Goal: Task Accomplishment & Management: Use online tool/utility

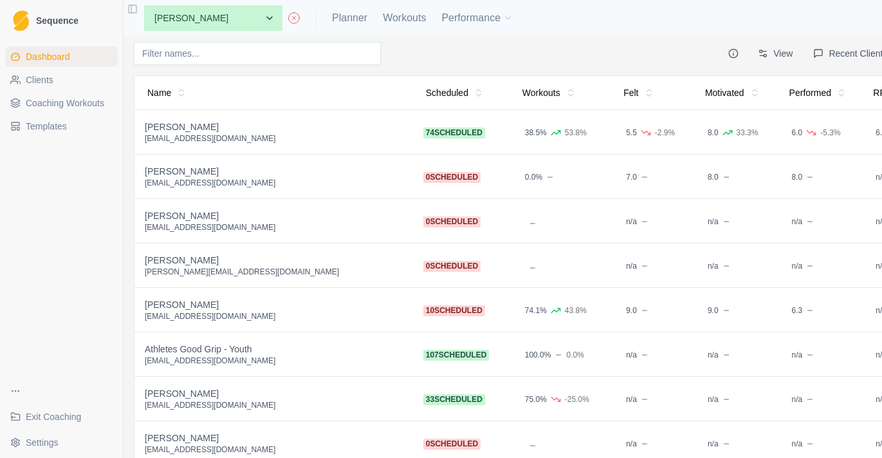
scroll to position [30, 0]
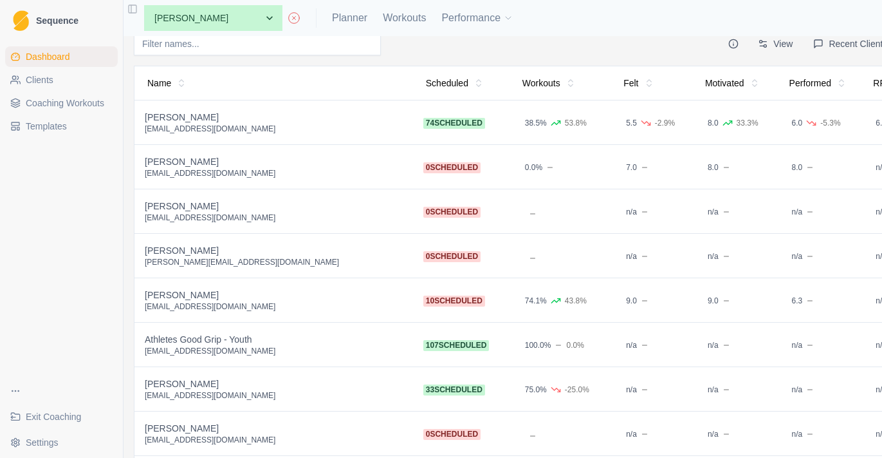
click at [413, 342] on td "107 scheduled" at bounding box center [461, 344] width 97 height 44
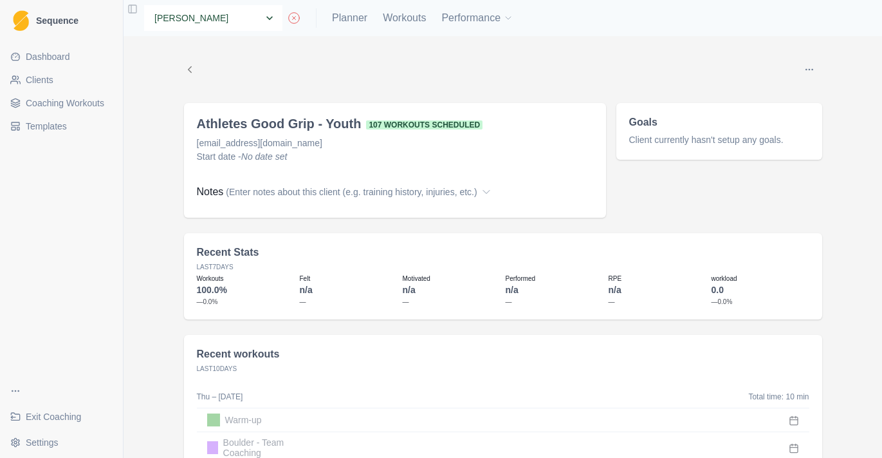
select select "9be0270a-3914-46f5-be93-ad900926ff73"
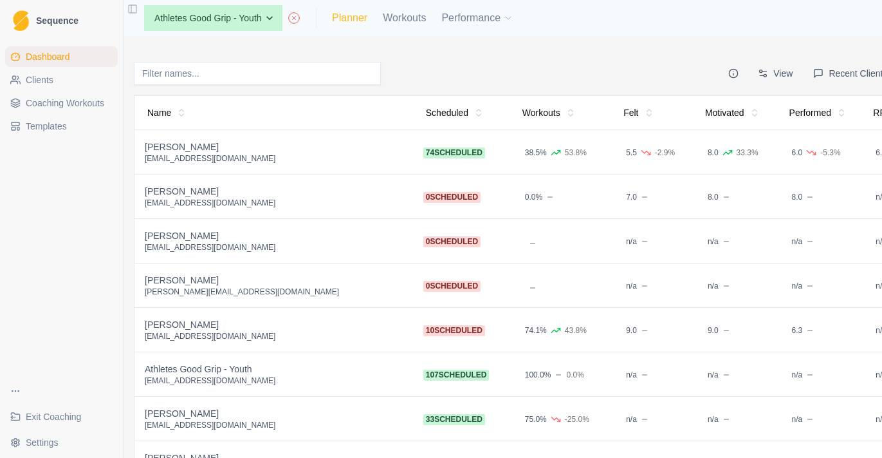
click at [359, 21] on link "Planner" at bounding box center [349, 17] width 35 height 15
select select "month"
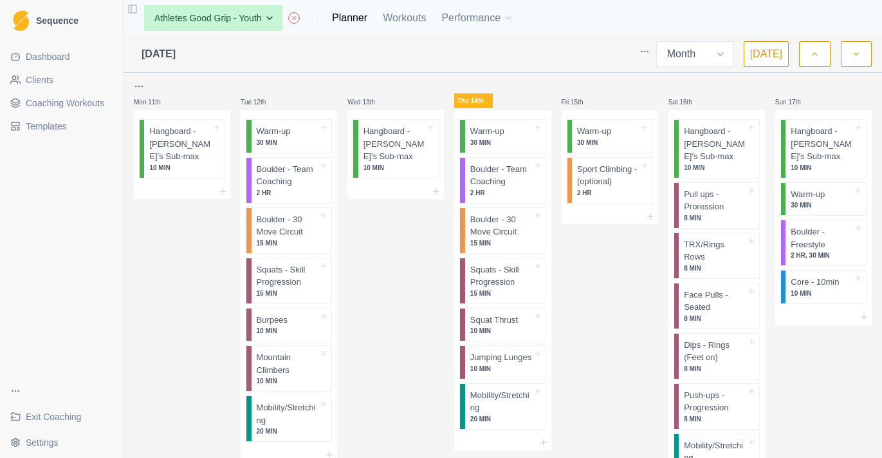
scroll to position [544, 0]
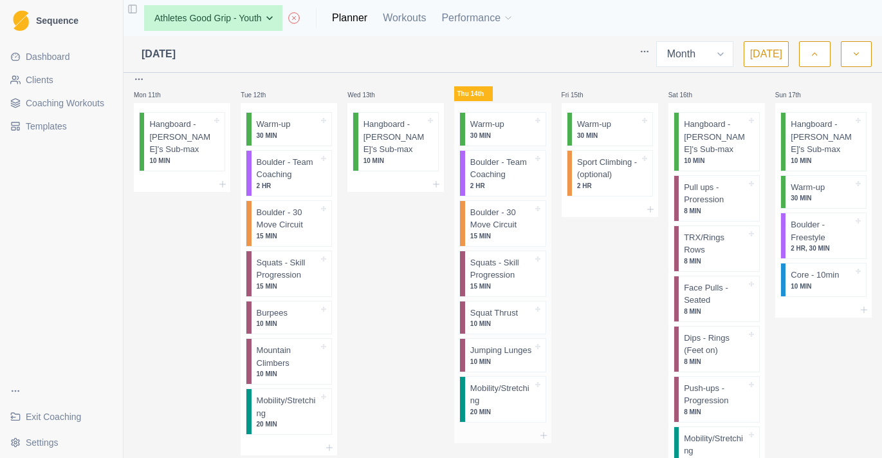
click at [507, 309] on div "Squat Thrust 10 MIN" at bounding box center [505, 317] width 80 height 33
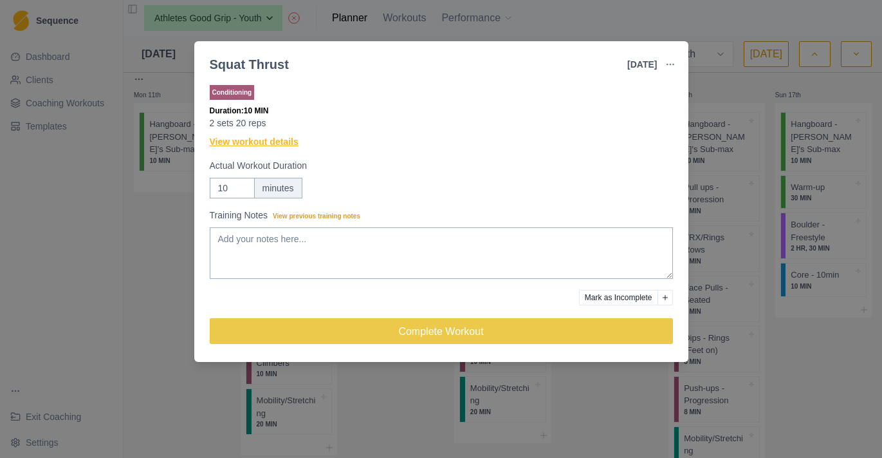
click at [281, 138] on link "View workout details" at bounding box center [254, 142] width 89 height 14
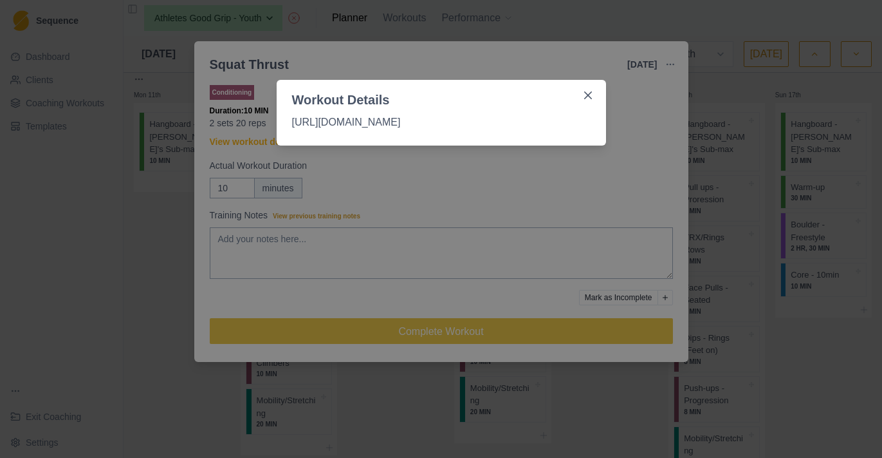
click at [673, 61] on div "Workout Details https://www.youtube.com/watch?v=pwFi6tmVKyo" at bounding box center [441, 229] width 882 height 458
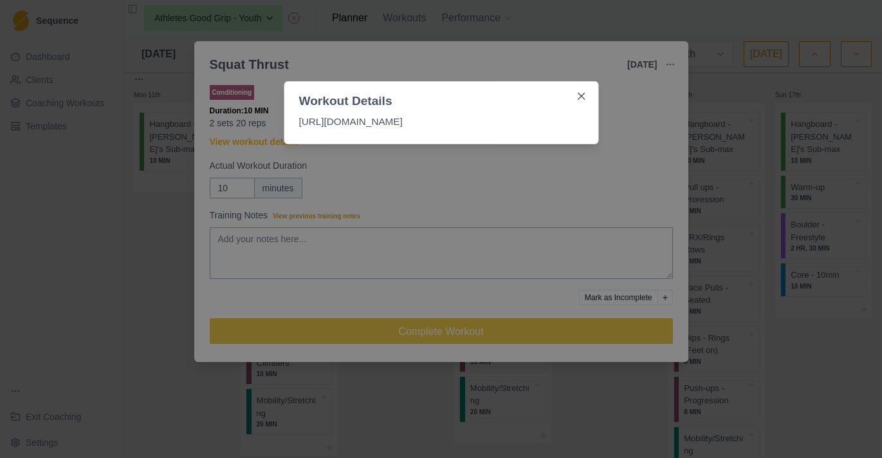
click at [673, 61] on icon "button" at bounding box center [671, 64] width 10 height 10
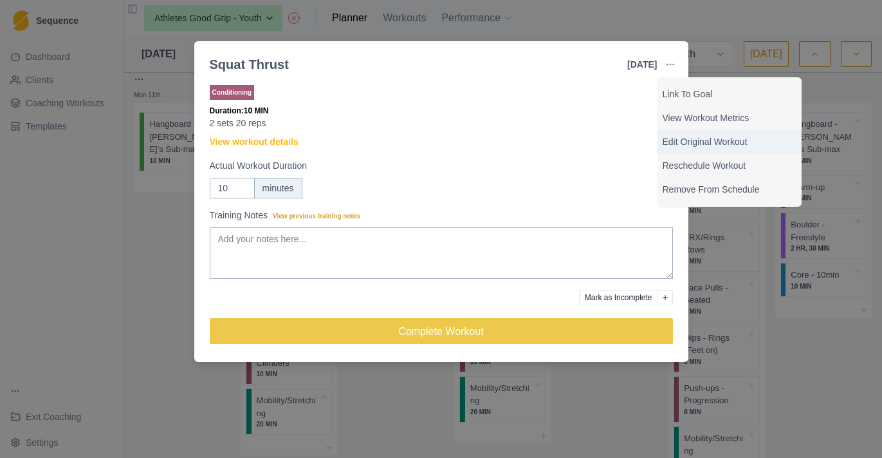
click at [704, 149] on div "Edit Original Workout" at bounding box center [730, 142] width 144 height 24
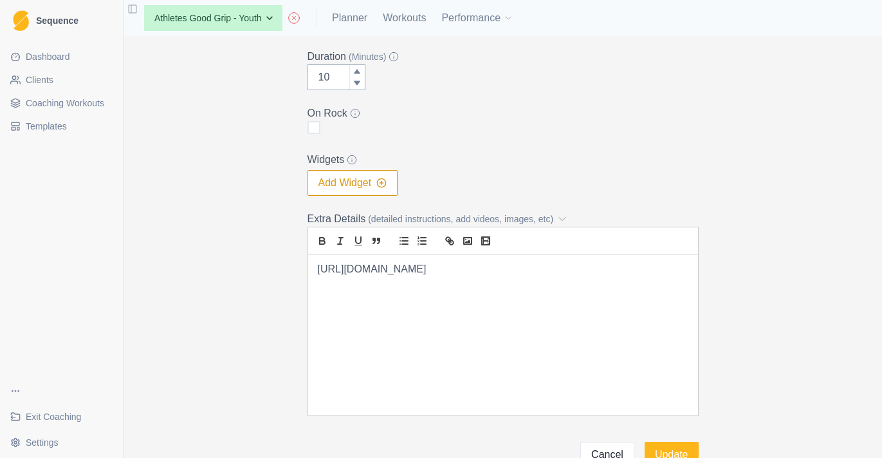
scroll to position [287, 0]
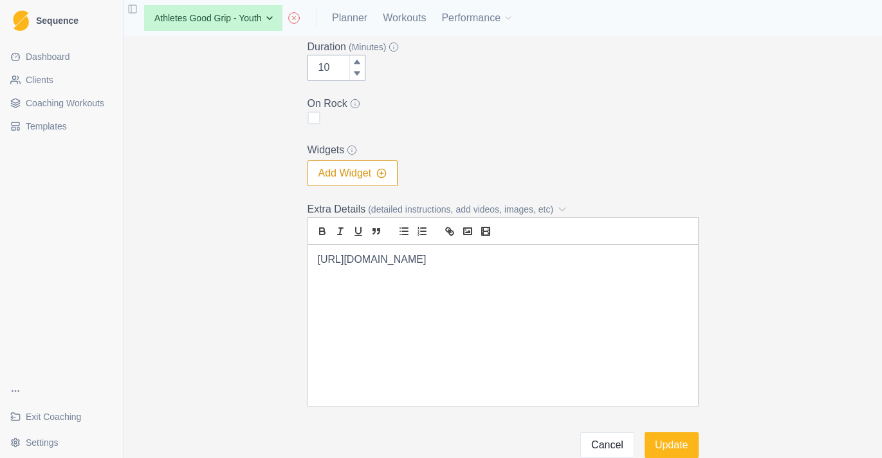
click at [427, 262] on p "https://www.youtube.com/watch?v=pwFi6tmVKyo" at bounding box center [503, 259] width 371 height 15
click at [449, 234] on icon "link" at bounding box center [451, 232] width 5 height 5
type input "https://www.youtube.com/watch?v=pwFi6tmVKyo"
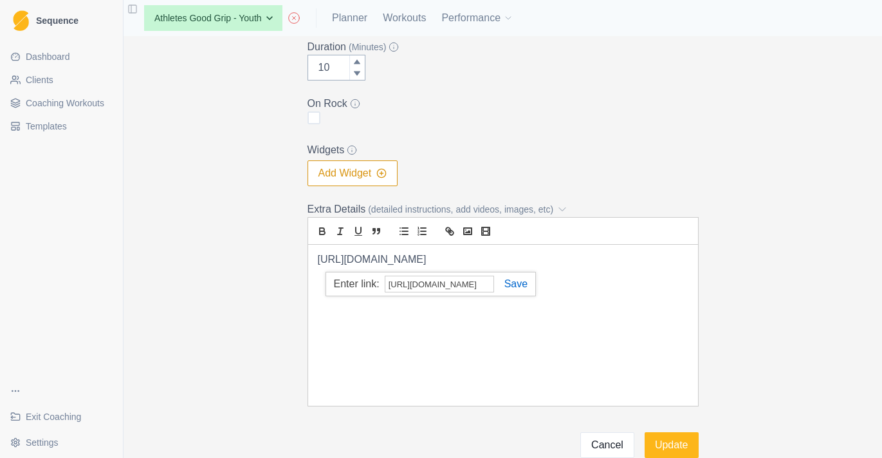
click at [510, 285] on link at bounding box center [510, 283] width 33 height 11
click at [521, 267] on div "https://www.youtube.com/watch?v=pwFi6tmVKyo" at bounding box center [503, 325] width 390 height 161
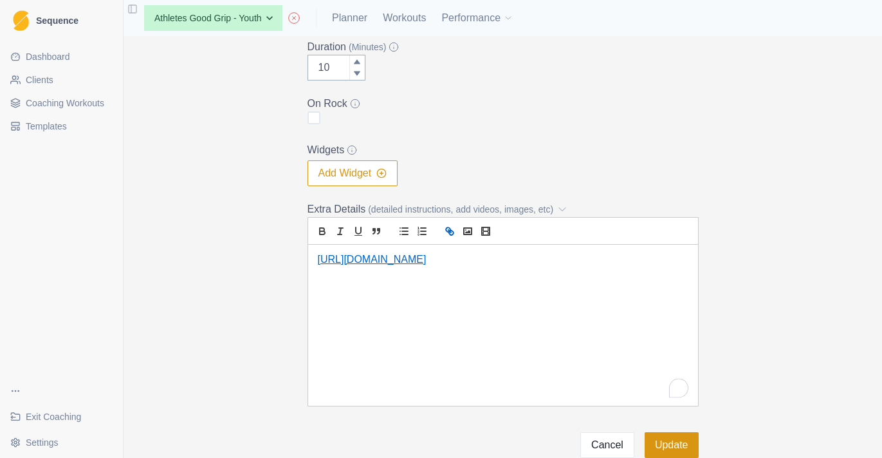
click at [680, 447] on button "Update" at bounding box center [672, 445] width 54 height 26
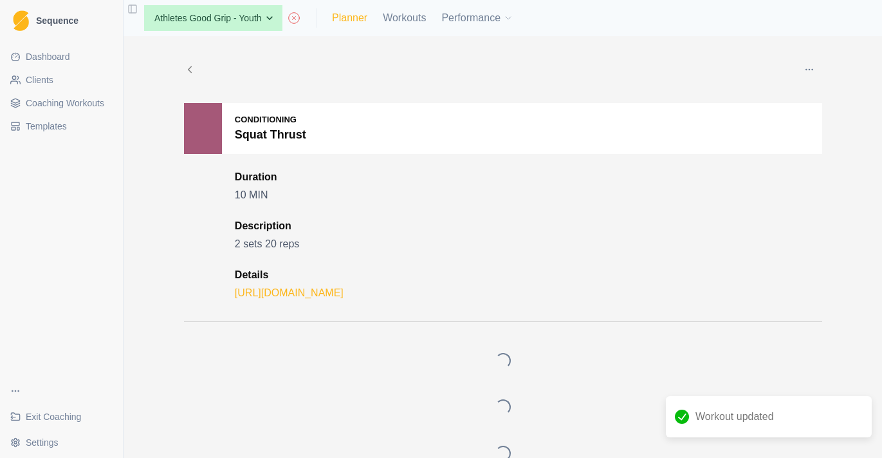
click at [360, 16] on link "Planner" at bounding box center [349, 17] width 35 height 15
select select "month"
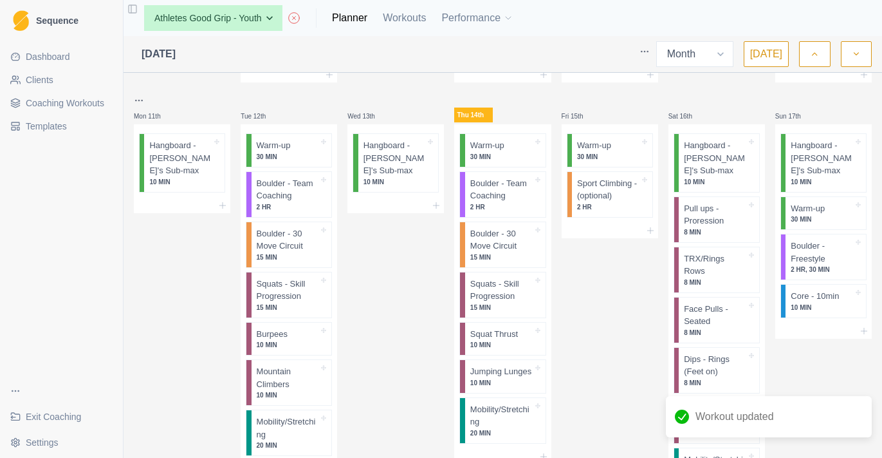
scroll to position [603, 0]
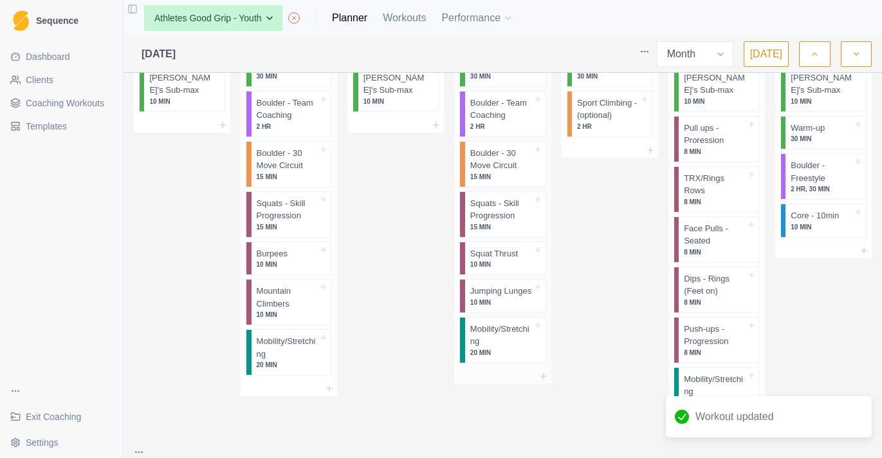
click at [503, 247] on p "Squat Thrust" at bounding box center [495, 253] width 48 height 13
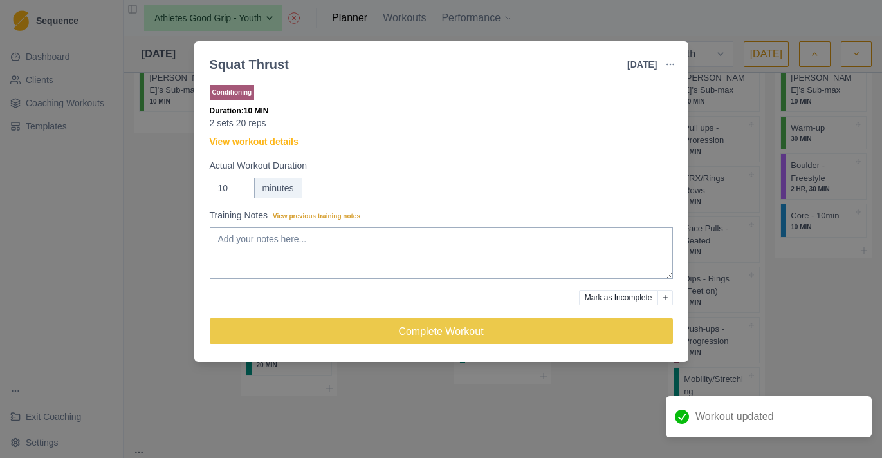
click at [286, 156] on div "Conditioning Duration: 10 MIN 2 sets 20 reps View workout details Actual Workou…" at bounding box center [441, 219] width 463 height 274
click at [286, 145] on link "View workout details" at bounding box center [254, 142] width 89 height 14
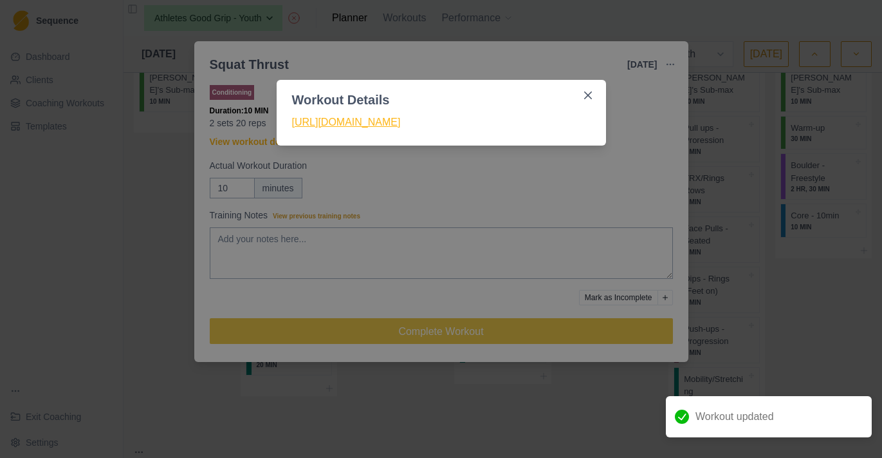
click at [367, 125] on link "https://www.youtube.com/watch?v=pwFi6tmVKyo" at bounding box center [346, 122] width 109 height 11
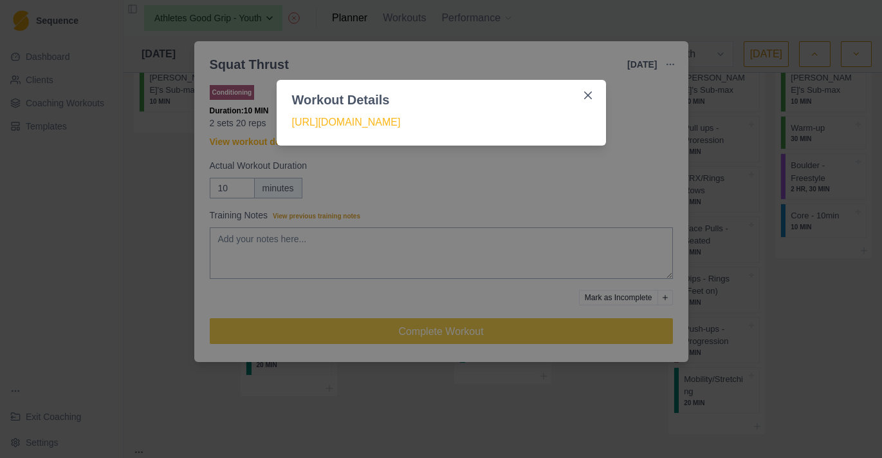
click at [621, 167] on div "Workout Details https://www.youtube.com/watch?v=pwFi6tmVKyo" at bounding box center [441, 229] width 882 height 458
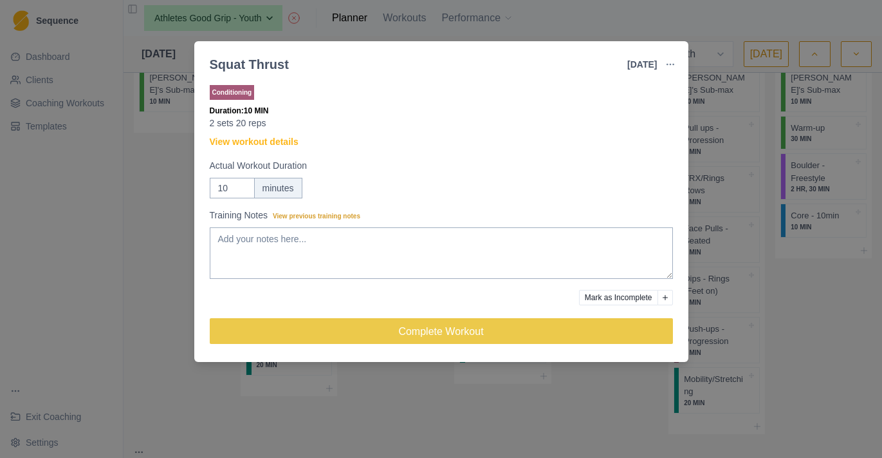
click at [738, 200] on div "Squat Thrust 14 Aug 2025 Link To Goal View Workout Metrics Edit Original Workou…" at bounding box center [441, 229] width 882 height 458
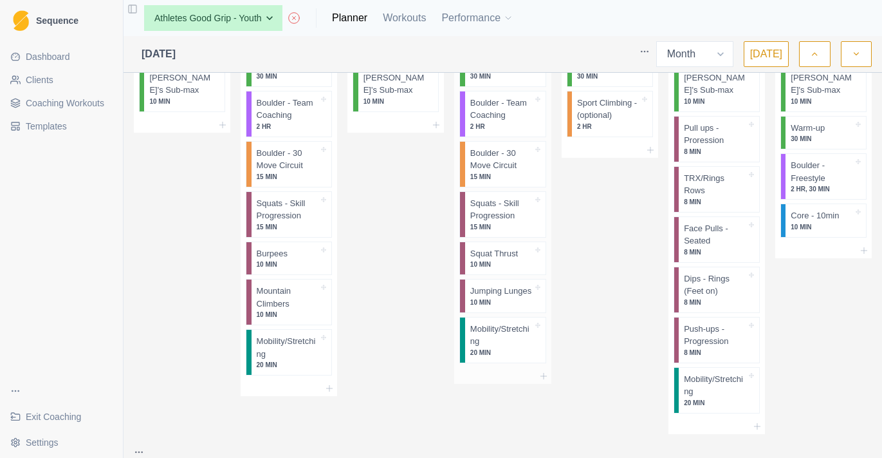
click at [510, 286] on p "Jumping Lunges" at bounding box center [501, 291] width 61 height 13
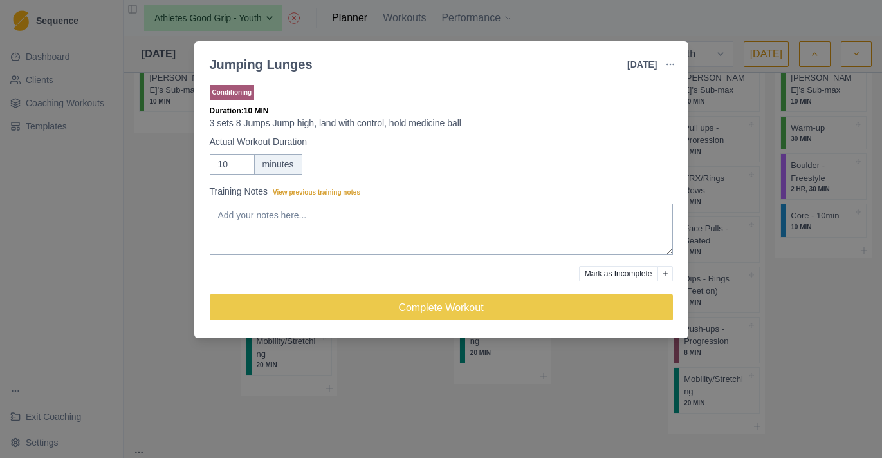
click at [385, 364] on div "Jumping Lunges 14 Aug 2025 Link To Goal View Workout Metrics Edit Original Work…" at bounding box center [441, 229] width 882 height 458
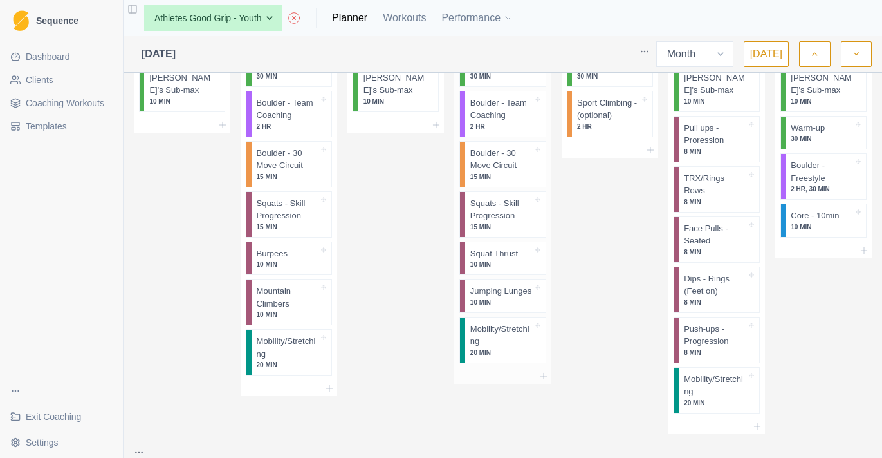
click at [480, 288] on p "Jumping Lunges" at bounding box center [501, 291] width 61 height 13
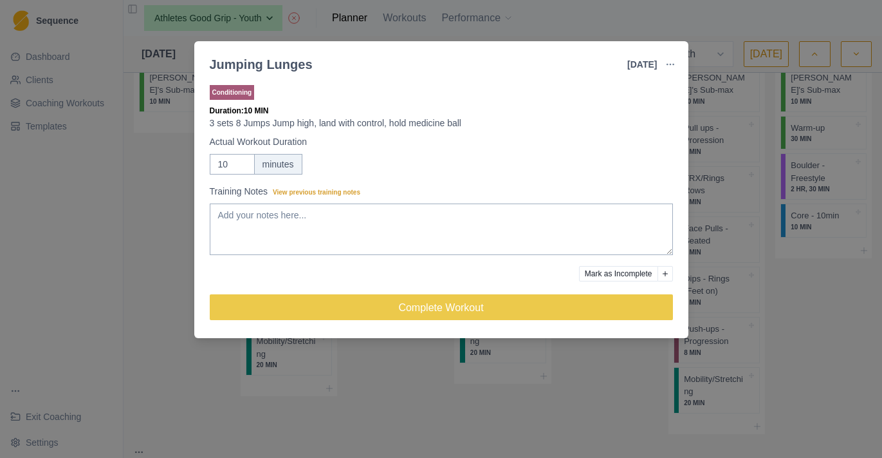
click at [165, 183] on div "Jumping Lunges 14 Aug 2025 Link To Goal View Workout Metrics Edit Original Work…" at bounding box center [441, 229] width 882 height 458
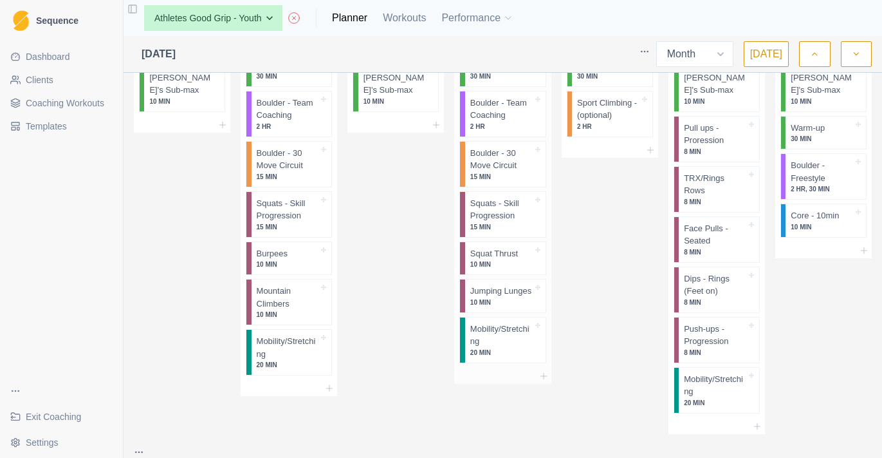
click at [500, 197] on p "Squats - Skill Progression" at bounding box center [502, 209] width 62 height 25
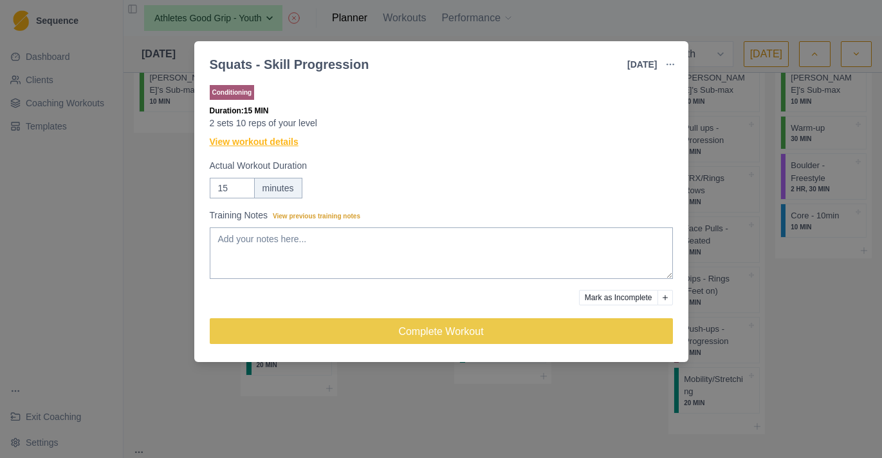
click at [250, 139] on link "View workout details" at bounding box center [254, 142] width 89 height 14
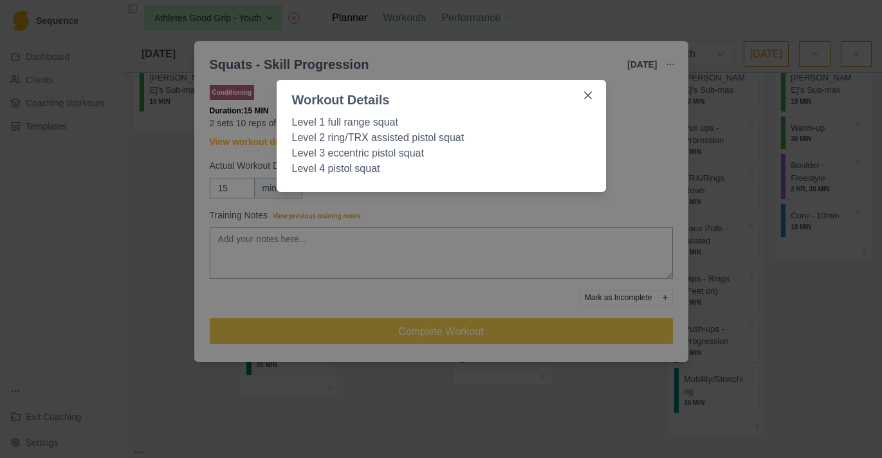
click at [409, 194] on div "Workout Details Level 1 full range squat Level 2 ring/TRX assisted pistol squat…" at bounding box center [441, 229] width 882 height 458
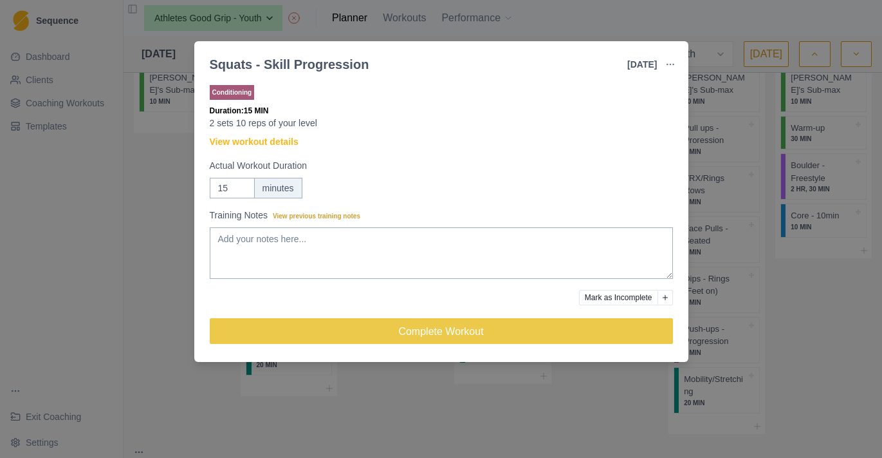
click at [142, 210] on div "Squats - Skill Progression 14 Aug 2025 Link To Goal View Workout Metrics Edit O…" at bounding box center [441, 229] width 882 height 458
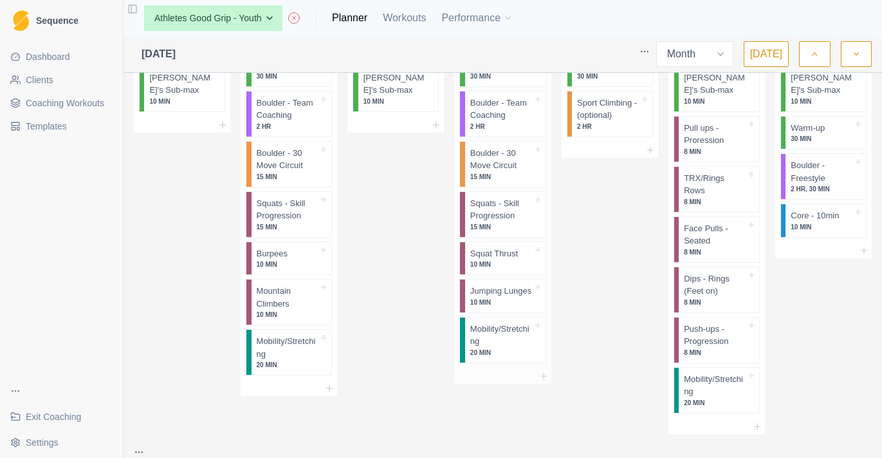
click at [503, 330] on p "Mobility/Stretching" at bounding box center [502, 334] width 62 height 25
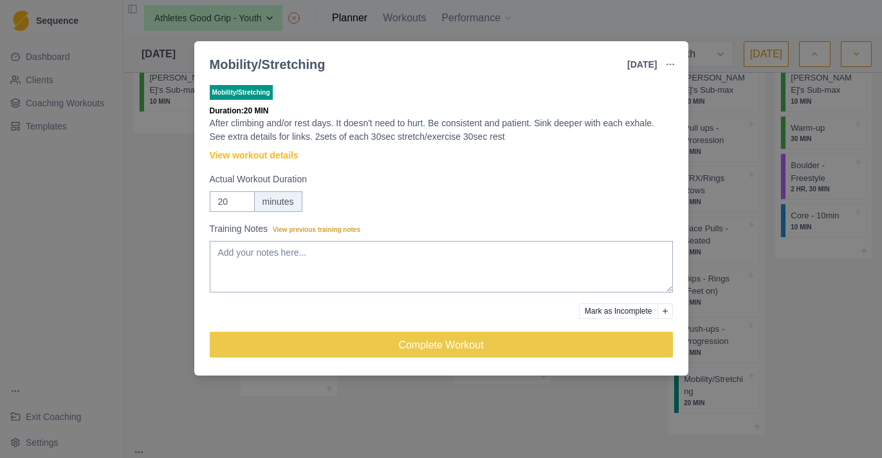
click at [702, 214] on div "Mobility/Stretching 14 Aug 2025 Link To Goal View Workout Metrics Edit Original…" at bounding box center [441, 229] width 882 height 458
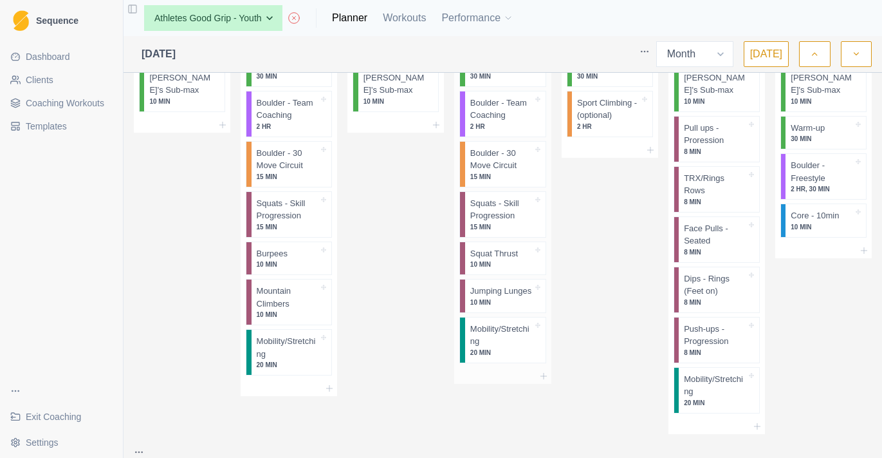
click at [507, 285] on p "Jumping Lunges" at bounding box center [501, 291] width 61 height 13
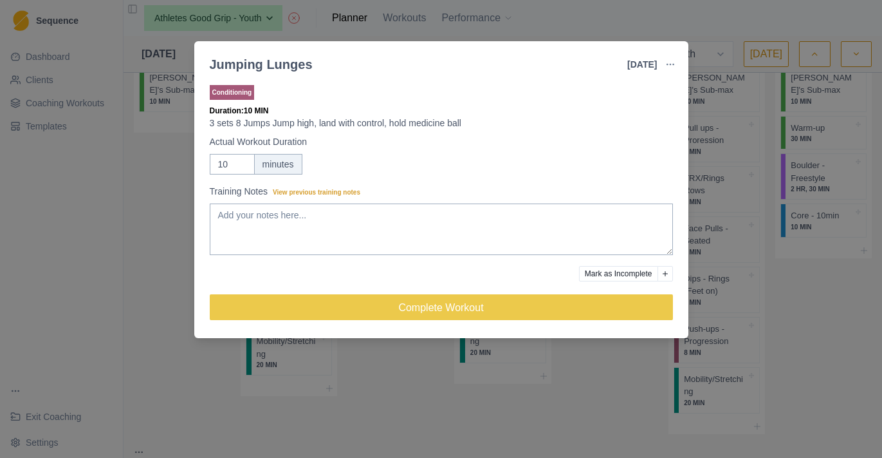
click at [435, 359] on div "Jumping Lunges 14 Aug 2025 Link To Goal View Workout Metrics Edit Original Work…" at bounding box center [441, 229] width 882 height 458
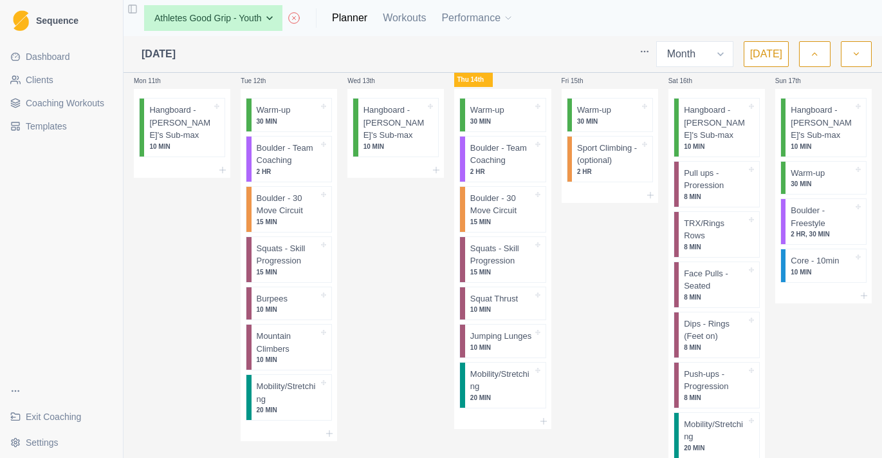
scroll to position [568, 0]
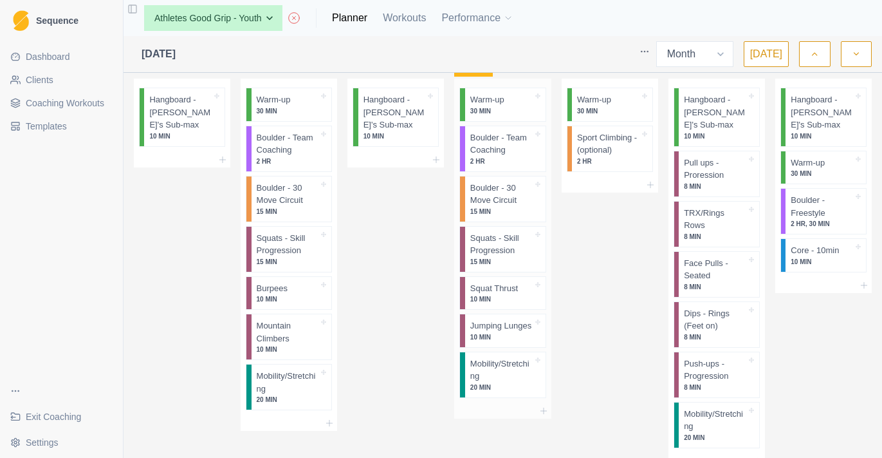
click at [501, 364] on p "Mobility/Stretching" at bounding box center [502, 369] width 62 height 25
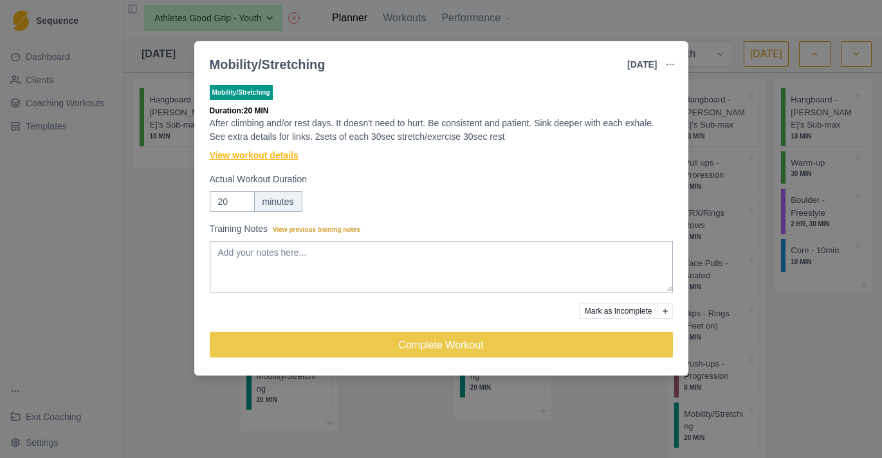
click at [283, 157] on link "View workout details" at bounding box center [254, 156] width 89 height 14
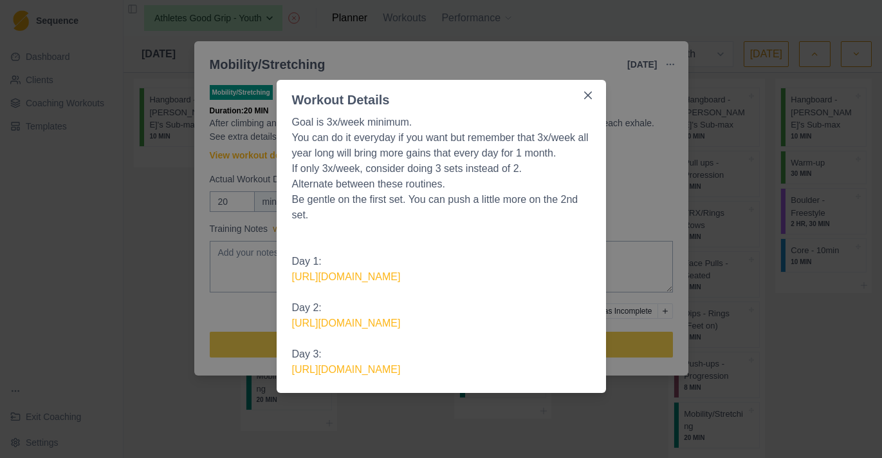
click at [234, 178] on div "Workout Details Goal is 3x/week minimum. You can do it everyday if you want but…" at bounding box center [441, 229] width 882 height 458
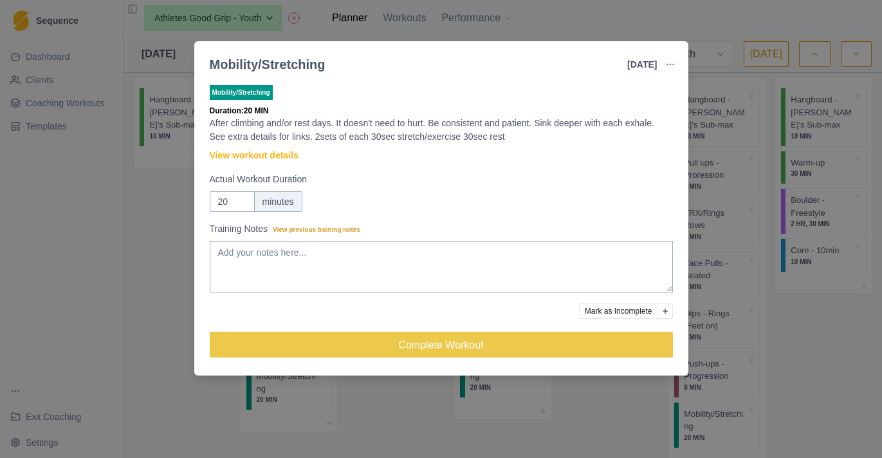
click at [64, 230] on div "Mobility/Stretching 14 Aug 2025 Link To Goal View Workout Metrics Edit Original…" at bounding box center [441, 229] width 882 height 458
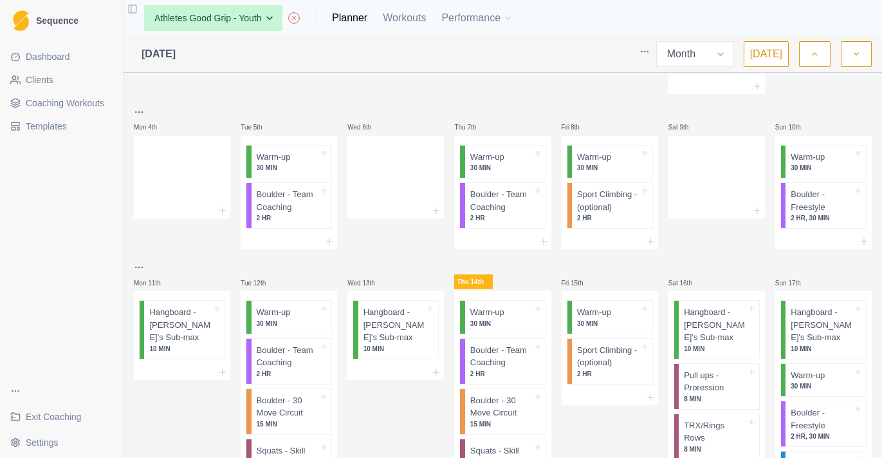
scroll to position [310, 0]
